Goal: Task Accomplishment & Management: Use online tool/utility

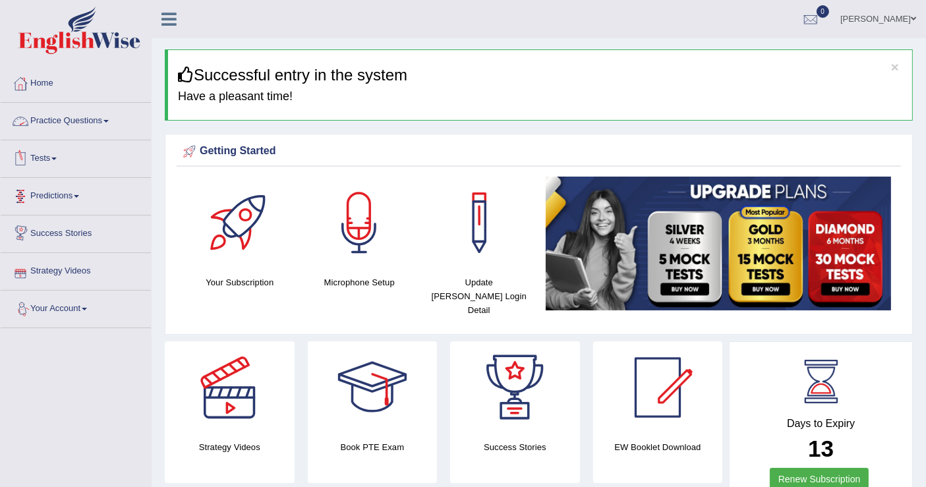
click at [51, 163] on link "Tests" at bounding box center [76, 156] width 150 height 33
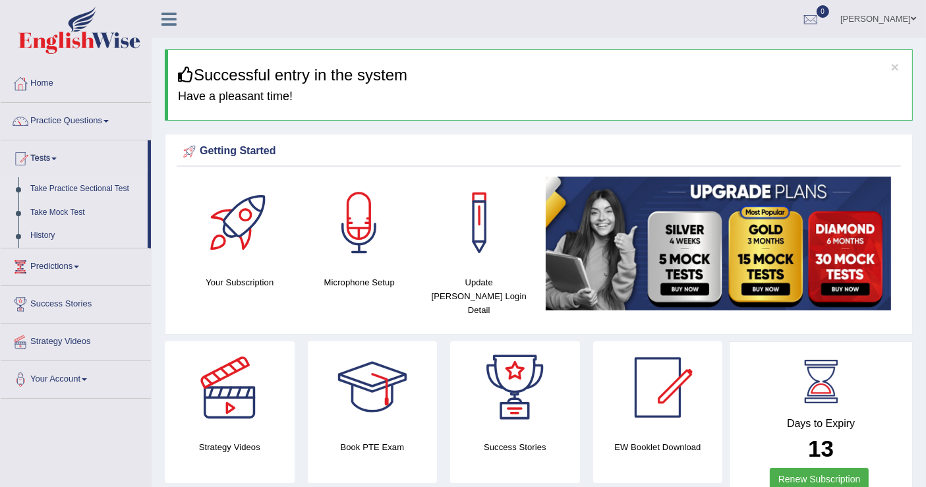
click at [80, 191] on link "Take Practice Sectional Test" at bounding box center [85, 189] width 123 height 24
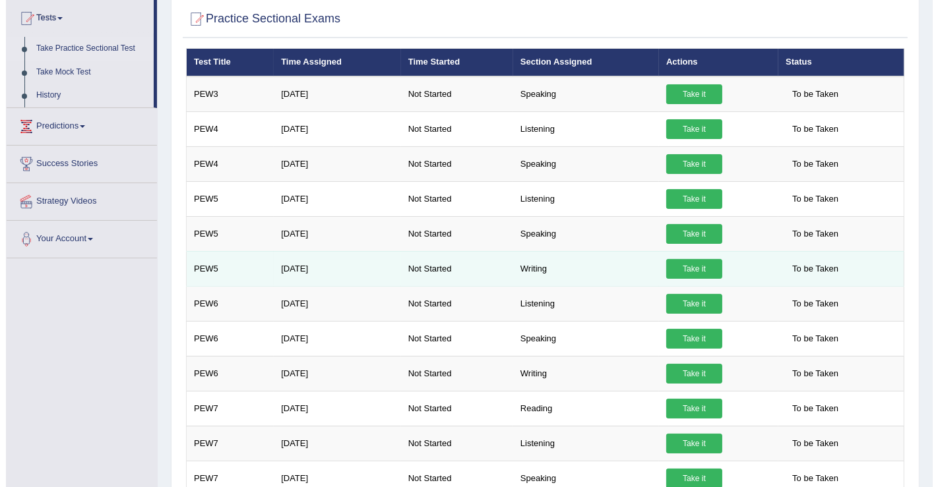
scroll to position [141, 0]
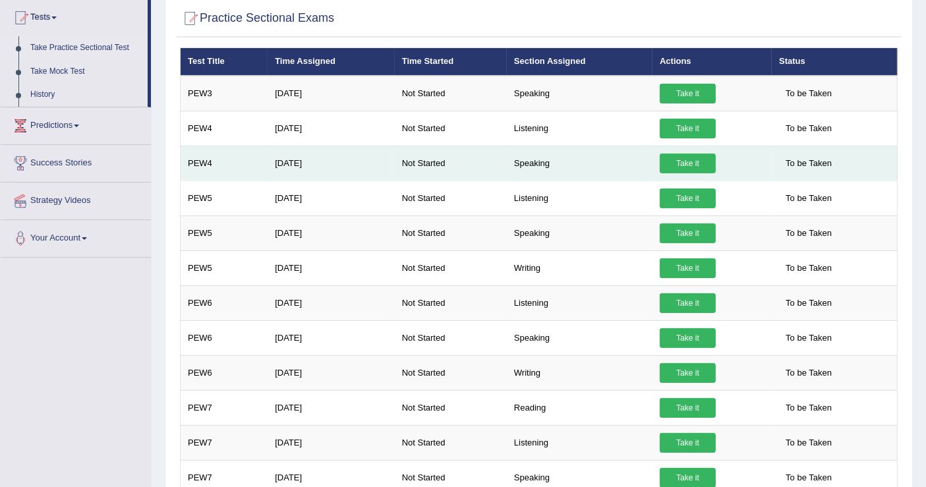
click at [691, 160] on link "Take it" at bounding box center [688, 164] width 56 height 20
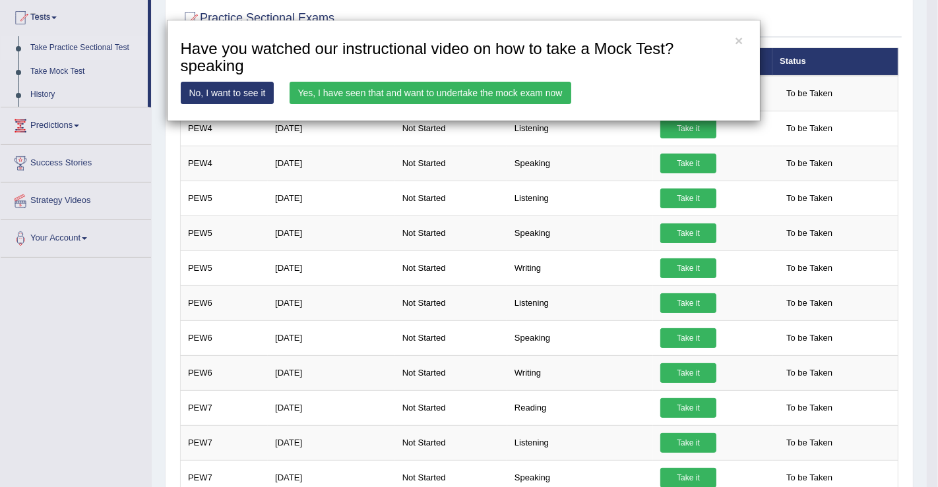
click at [450, 91] on link "Yes, I have seen that and want to undertake the mock exam now" at bounding box center [430, 93] width 282 height 22
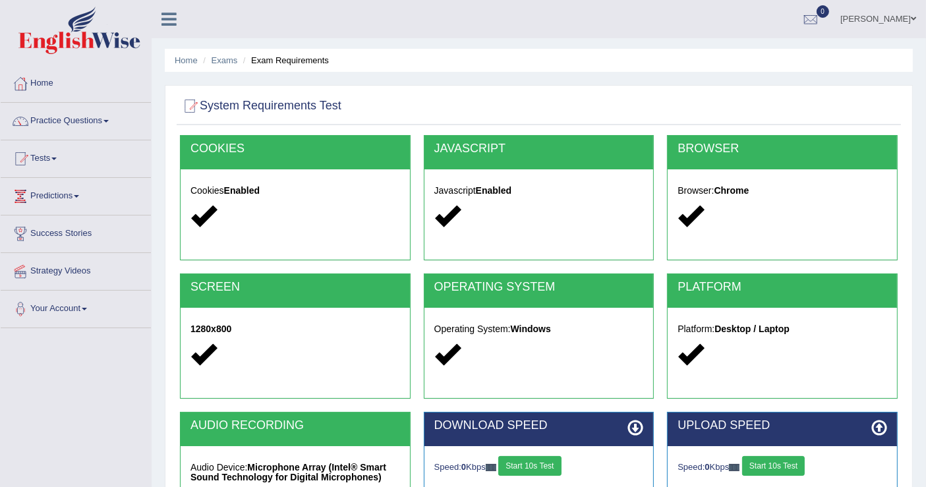
scroll to position [204, 0]
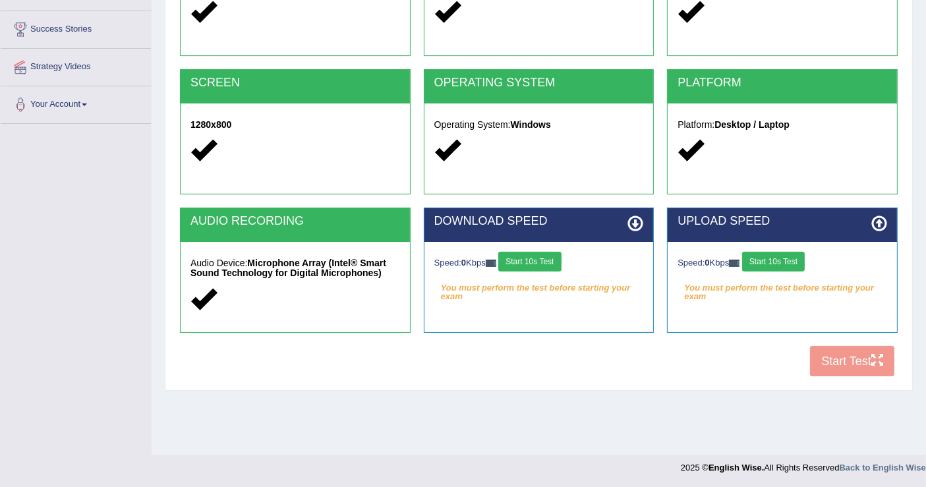
click at [541, 260] on button "Start 10s Test" at bounding box center [529, 262] width 63 height 20
click at [762, 256] on button "Start 10s Test" at bounding box center [773, 262] width 63 height 20
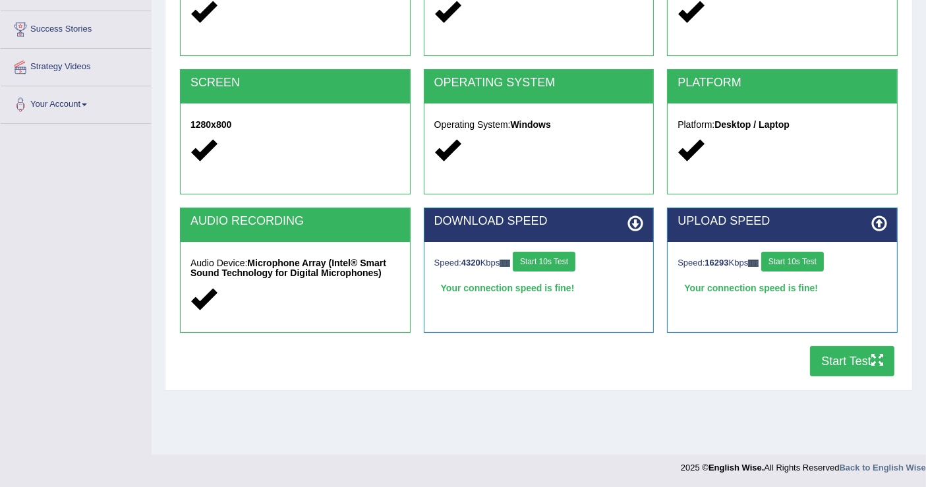
click at [841, 359] on button "Start Test" at bounding box center [852, 361] width 84 height 30
